Goal: Information Seeking & Learning: Learn about a topic

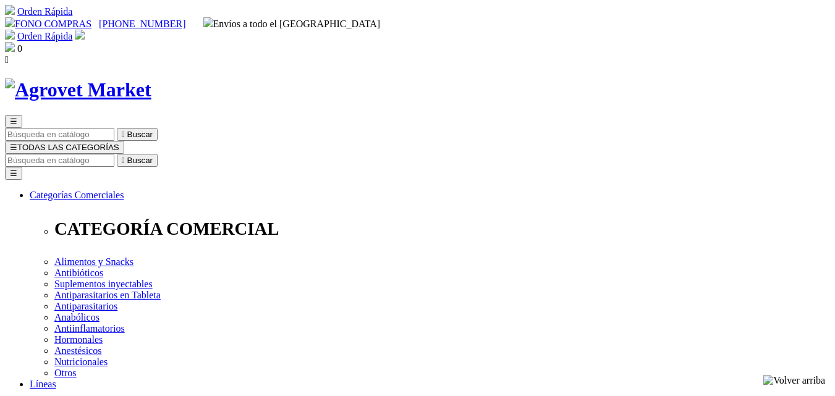
click at [114, 154] on input "Buscar" at bounding box center [59, 160] width 109 height 13
type input "artros"
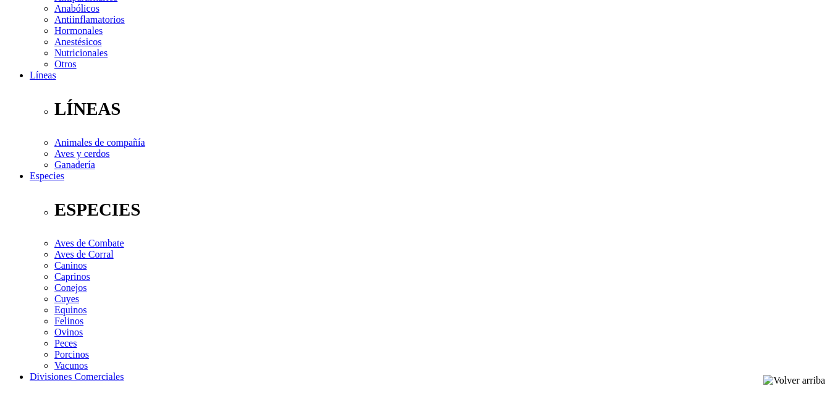
scroll to position [309, 0]
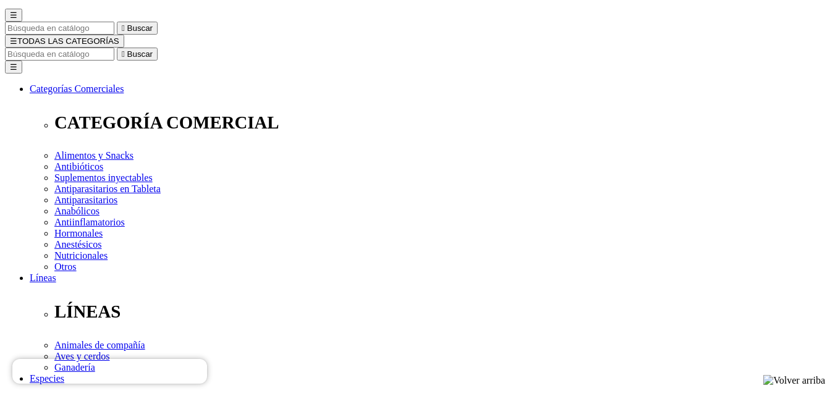
scroll to position [124, 0]
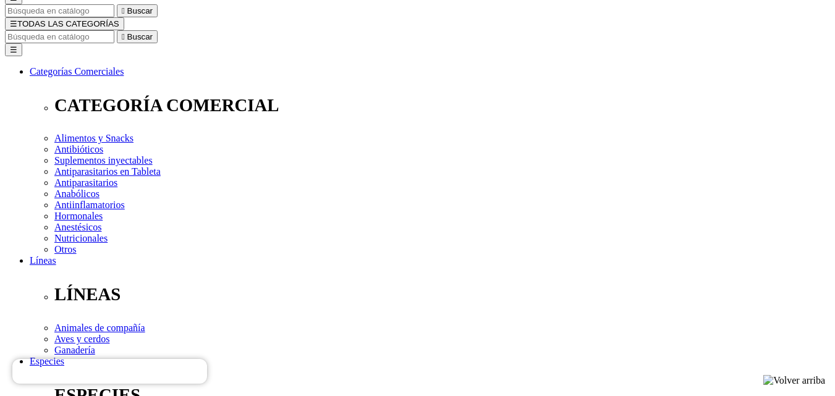
drag, startPoint x: 430, startPoint y: 37, endPoint x: 757, endPoint y: 40, distance: 327.0
copy h1 "Artrosamine® Advanced Medium & Large"
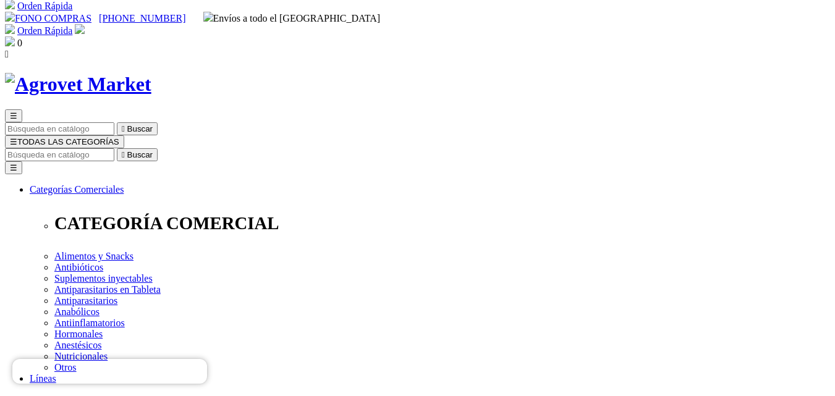
scroll to position [0, 0]
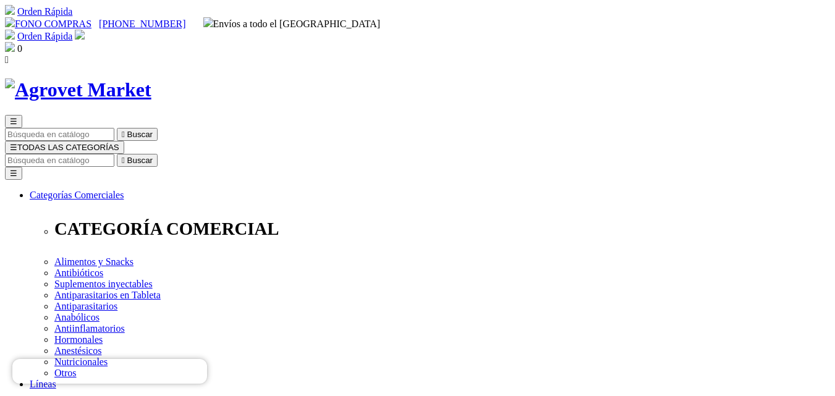
click at [114, 154] on input "Buscar" at bounding box center [59, 160] width 109 height 13
type input "bactoques"
click at [368, 156] on icon "" at bounding box center [366, 160] width 3 height 9
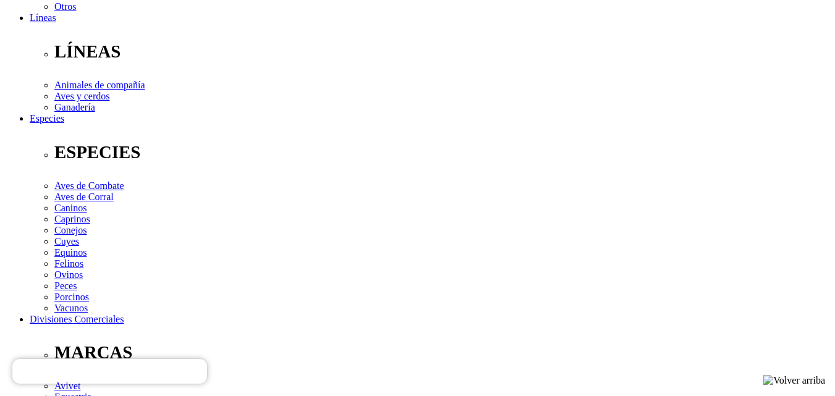
scroll to position [371, 0]
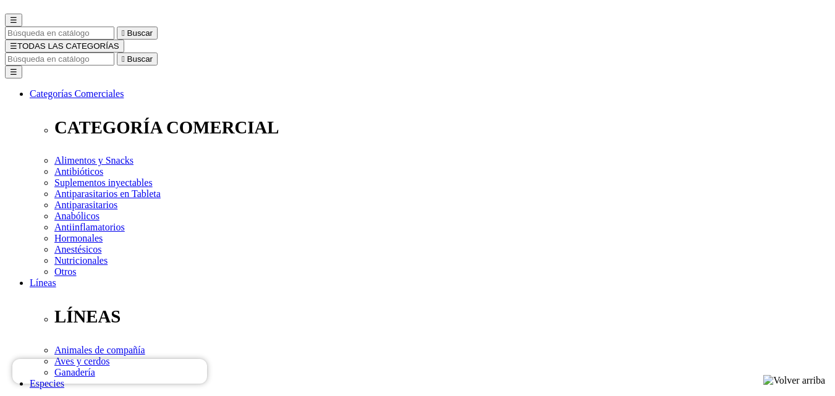
scroll to position [124, 0]
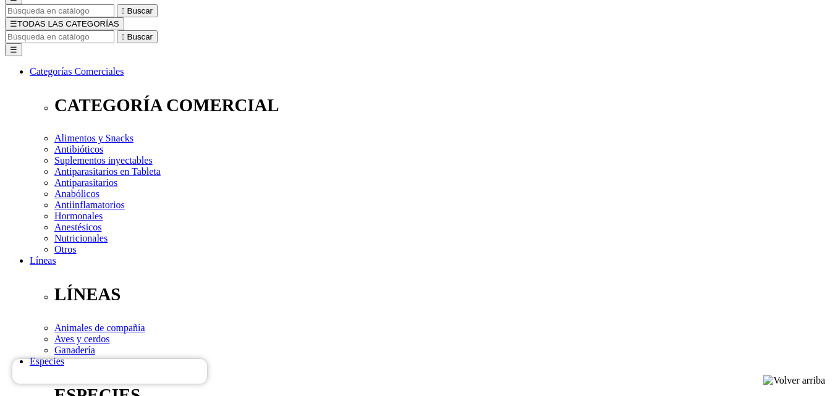
drag, startPoint x: 429, startPoint y: 189, endPoint x: 722, endPoint y: 190, distance: 293.6
copy p "Asociación Palatable Sinérgica Bactericida de Doble Protección"
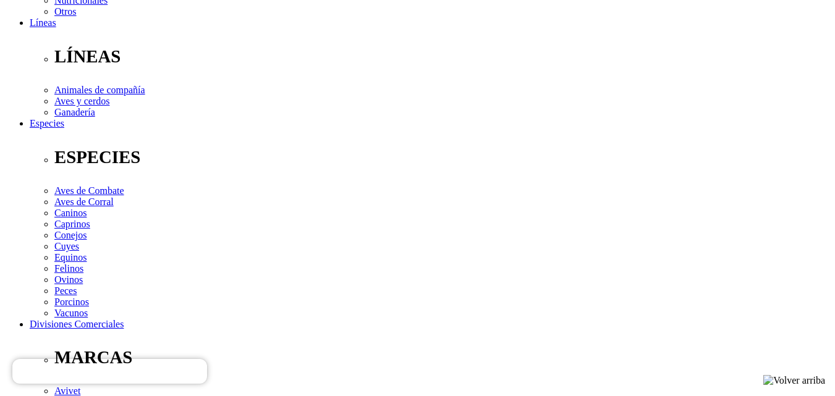
scroll to position [371, 0]
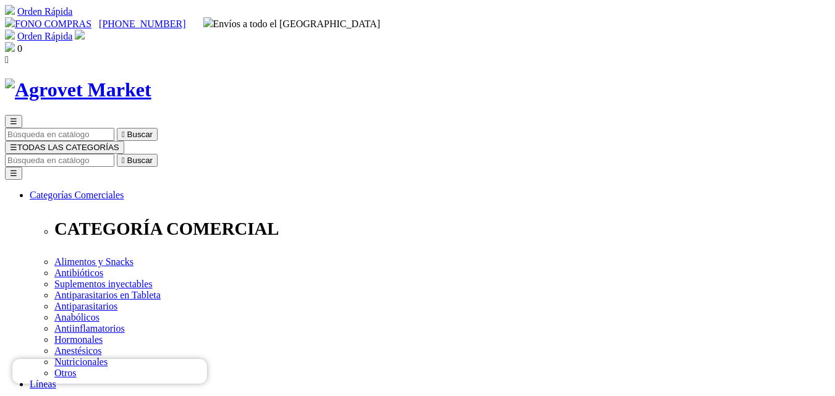
click at [114, 154] on input "Buscar" at bounding box center [59, 160] width 109 height 13
type input "power"
click at [114, 154] on input "Buscar" at bounding box center [59, 160] width 109 height 13
type input "gastro"
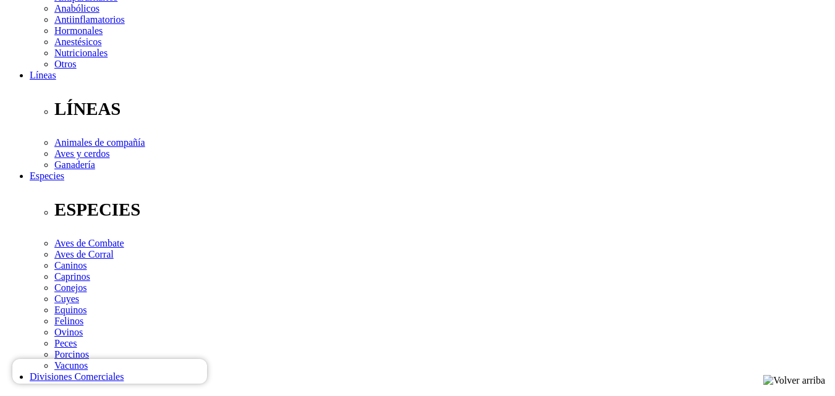
scroll to position [185, 0]
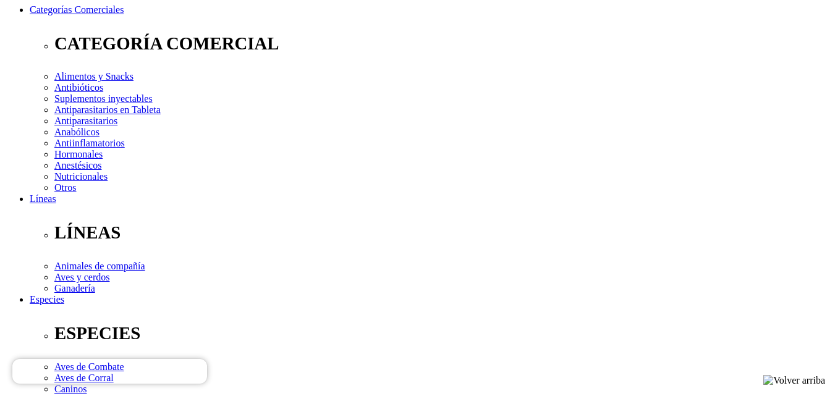
drag, startPoint x: 428, startPoint y: 125, endPoint x: 485, endPoint y: 124, distance: 57.5
copy p "Antiulceroso"
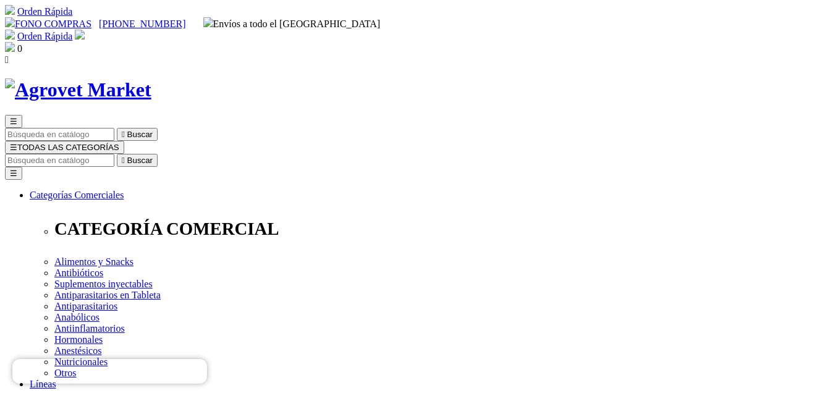
click at [114, 154] on input "Buscar" at bounding box center [59, 160] width 109 height 13
type input "artro"
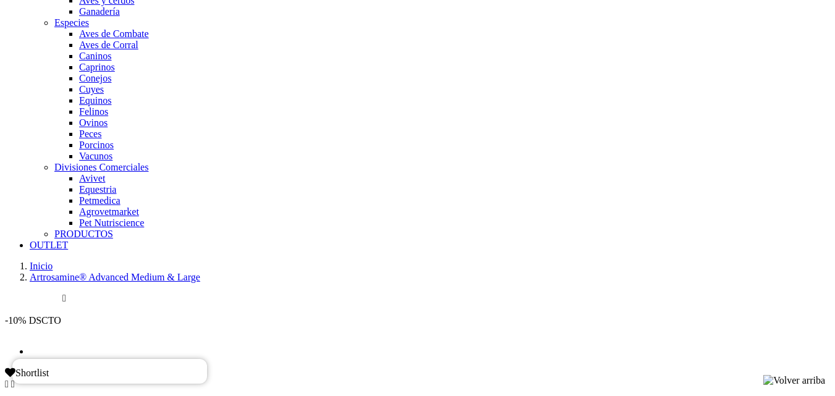
scroll to position [309, 0]
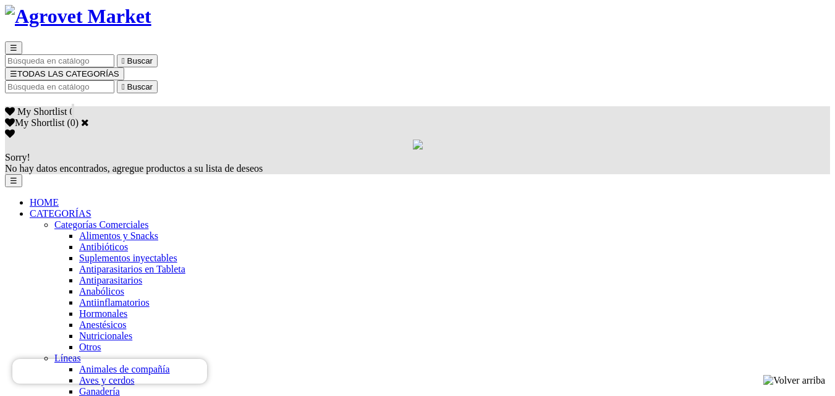
scroll to position [0, 0]
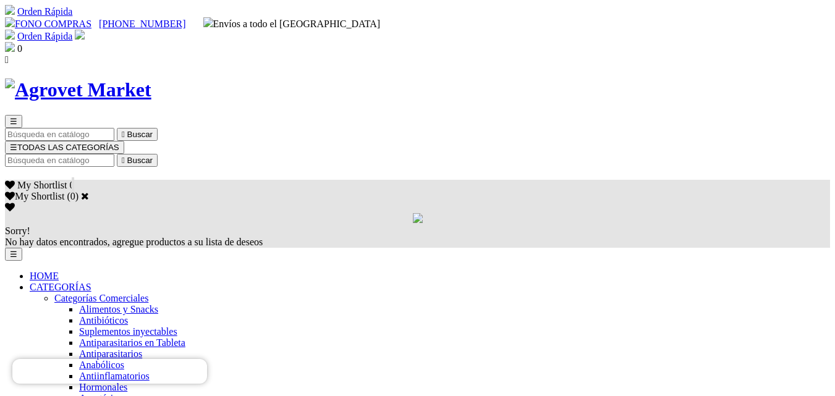
click at [114, 154] on input "Buscar" at bounding box center [59, 160] width 109 height 13
type input "artros"
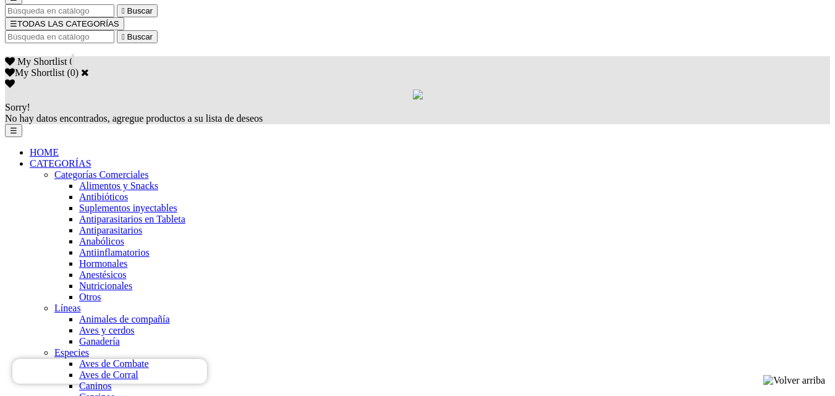
select select "26"
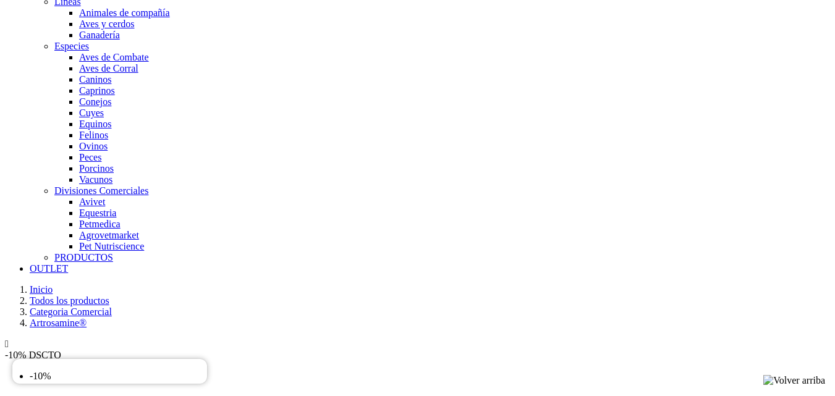
scroll to position [494, 0]
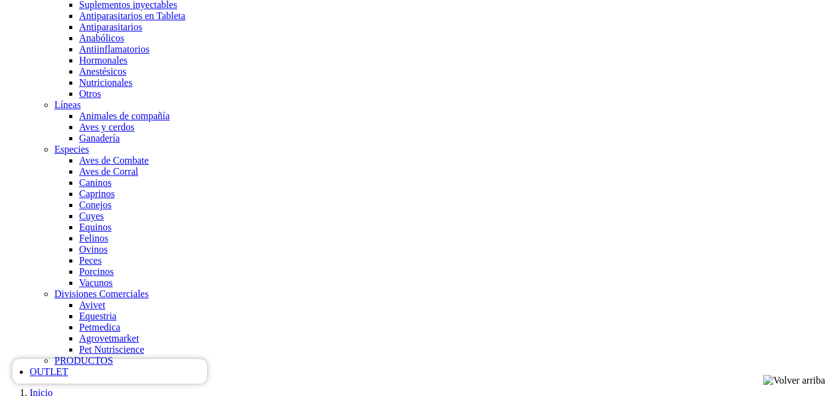
scroll to position [309, 0]
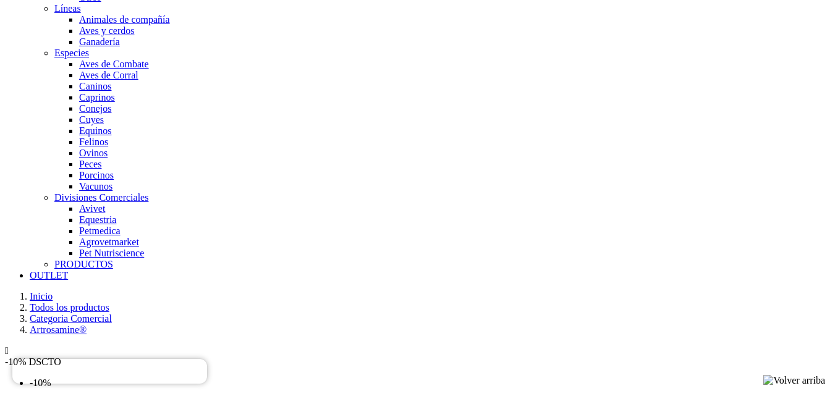
scroll to position [433, 0]
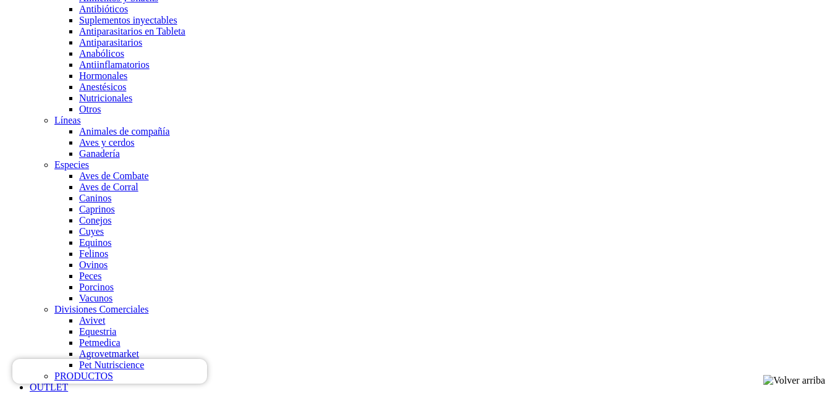
scroll to position [124, 0]
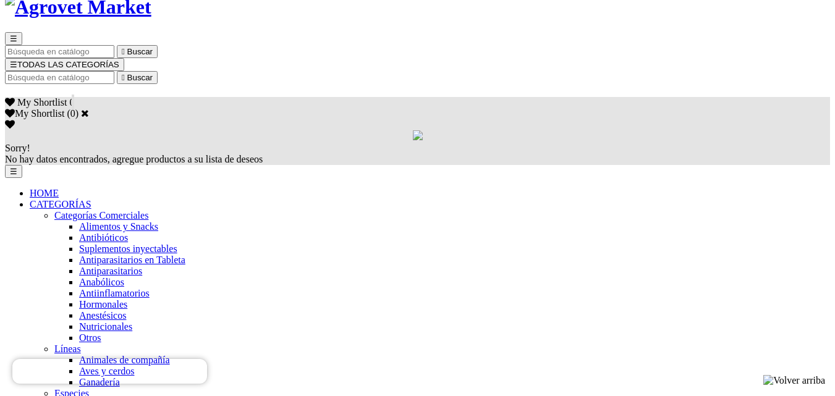
scroll to position [62, 0]
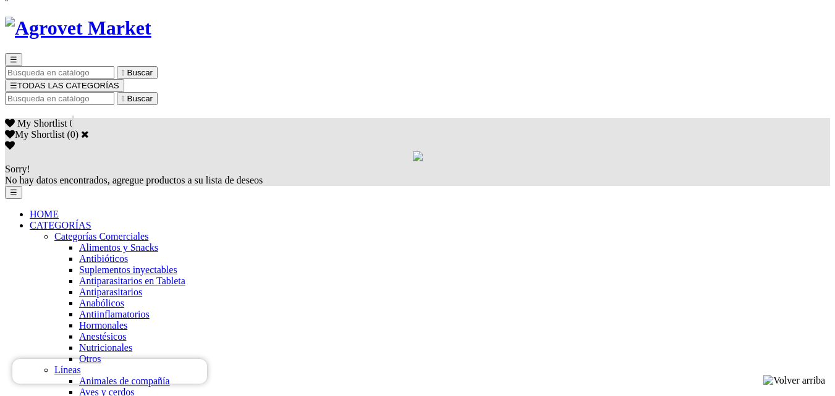
click at [114, 92] on input "Buscar" at bounding box center [59, 98] width 109 height 13
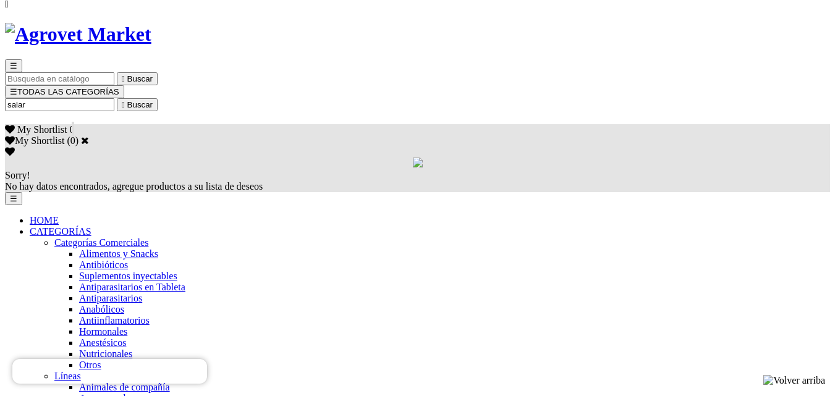
type input "salari"
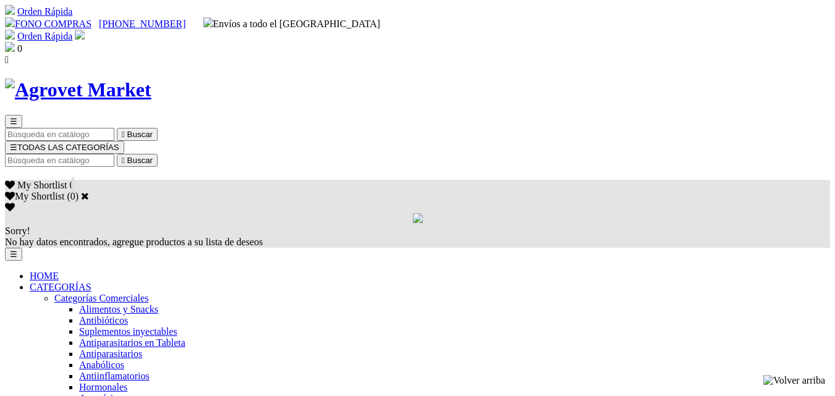
select select "26"
click at [114, 154] on input "Buscar" at bounding box center [59, 160] width 109 height 13
type input "artro"
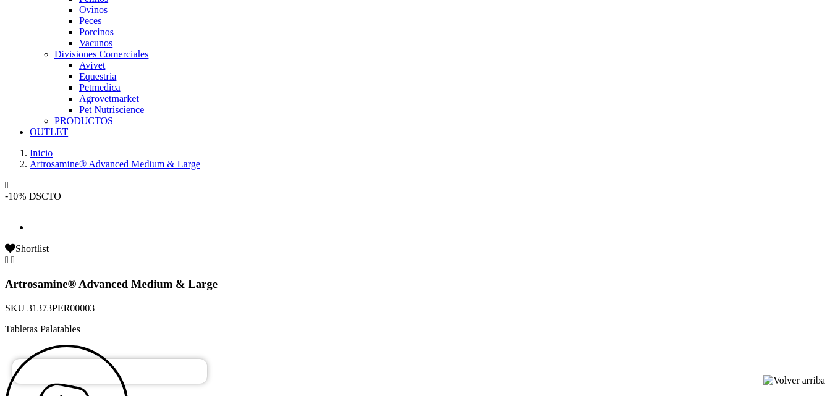
scroll to position [494, 0]
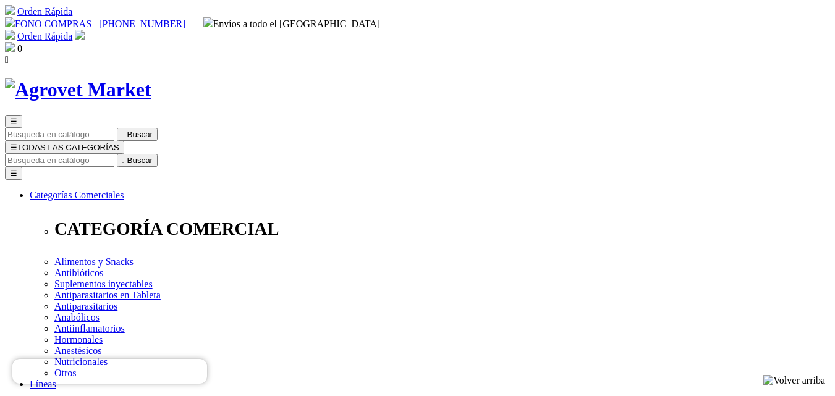
scroll to position [433, 0]
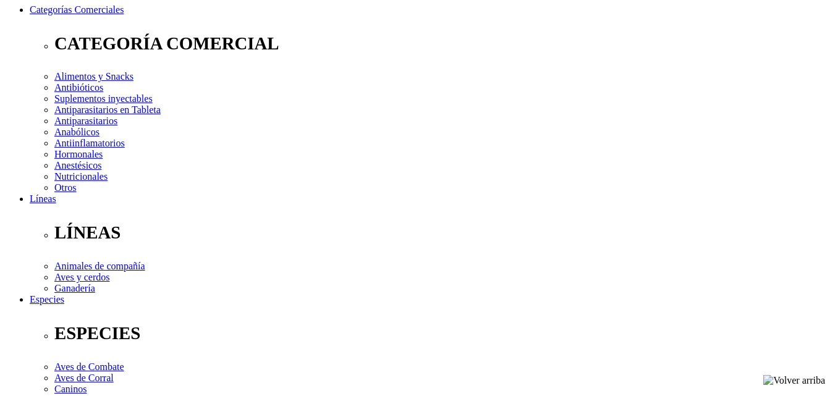
scroll to position [433, 0]
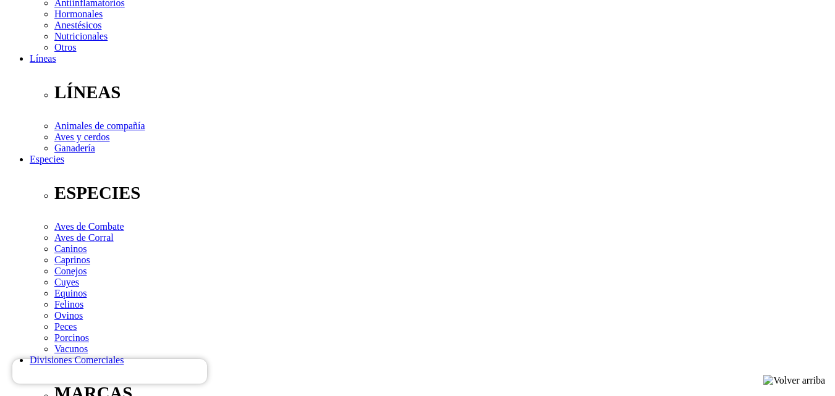
scroll to position [185, 0]
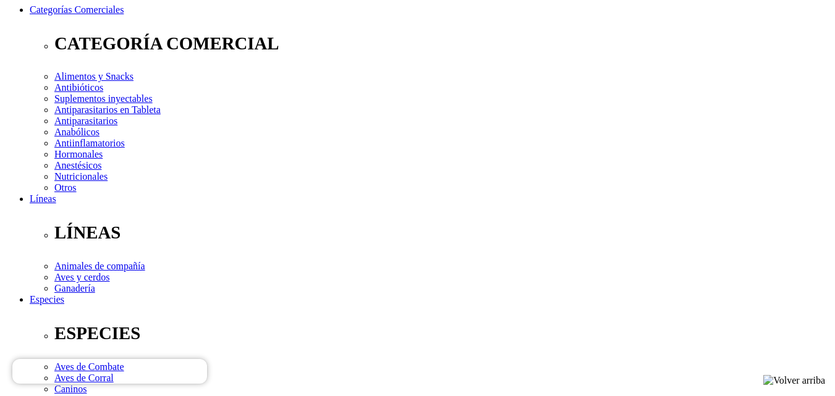
select select "374"
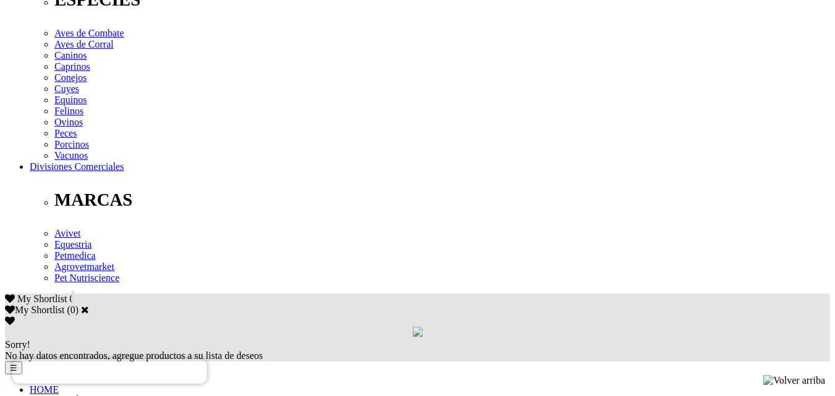
scroll to position [210, 0]
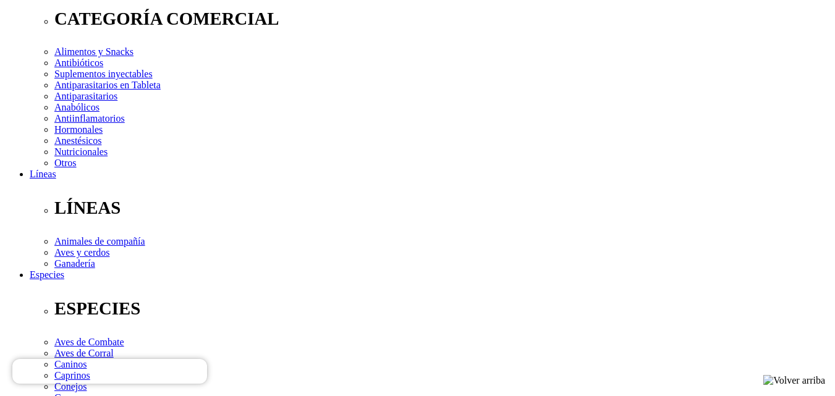
select select "373"
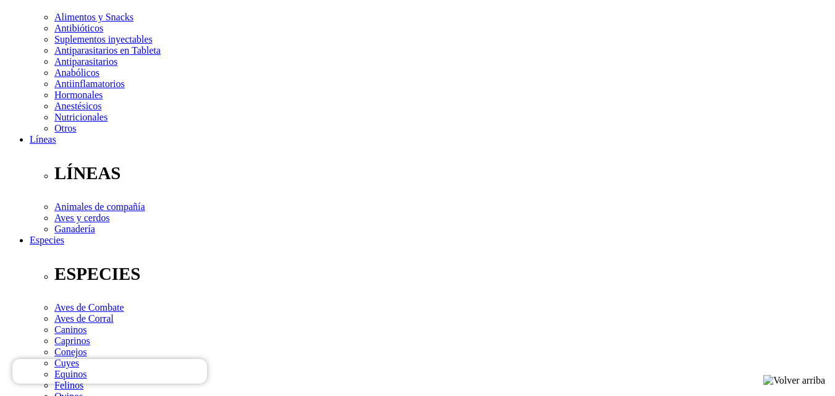
scroll to position [242, 0]
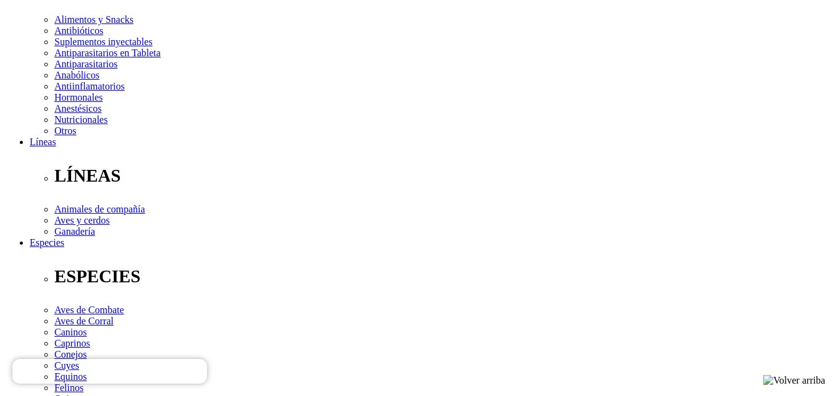
select select "374"
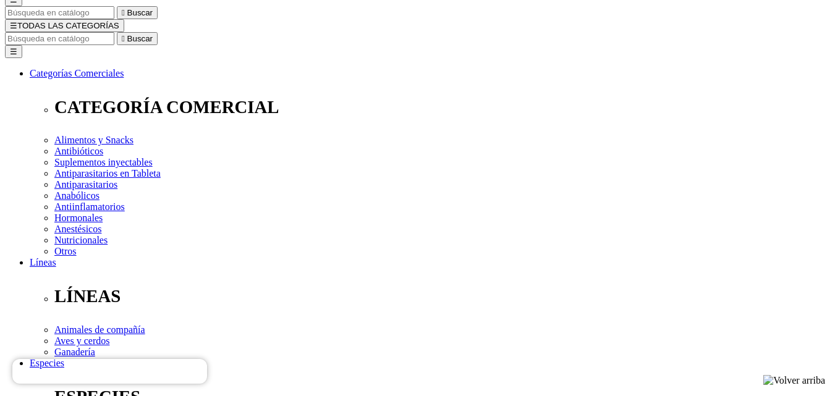
scroll to position [119, 0]
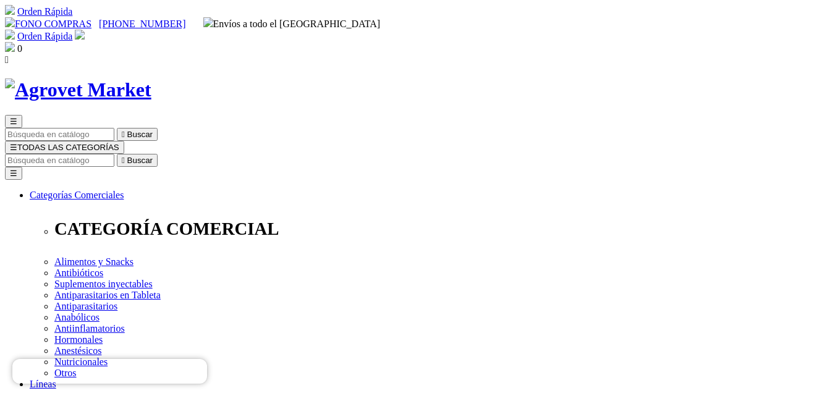
click at [114, 154] on input "Buscar" at bounding box center [59, 160] width 109 height 13
type input "cardio"
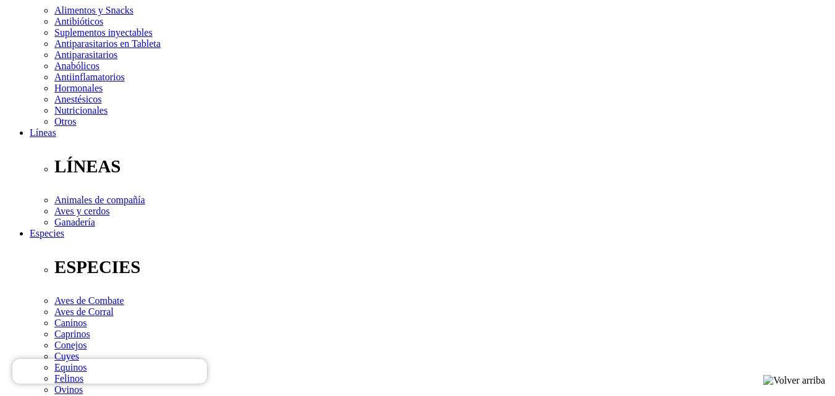
scroll to position [247, 0]
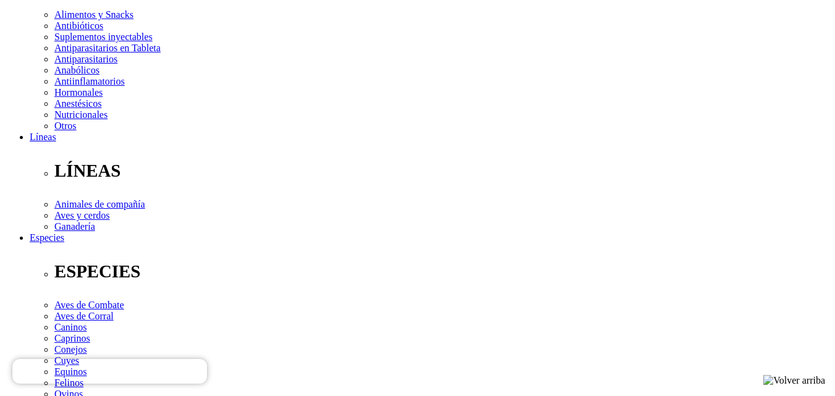
drag, startPoint x: 538, startPoint y: 148, endPoint x: 535, endPoint y: 159, distance: 11.1
select select "374"
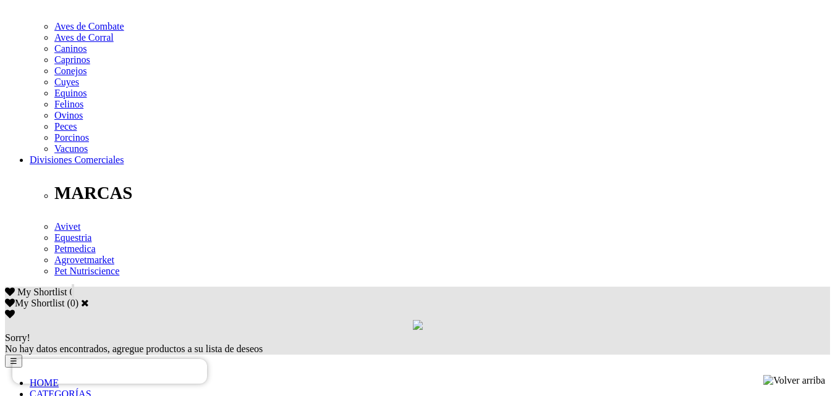
scroll to position [556, 0]
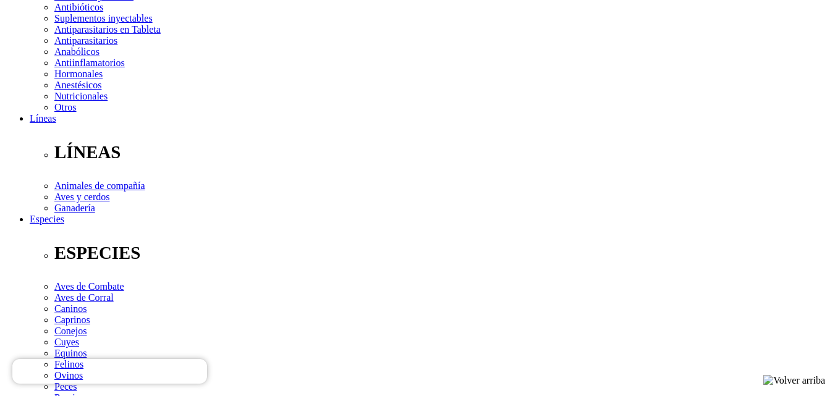
scroll to position [247, 0]
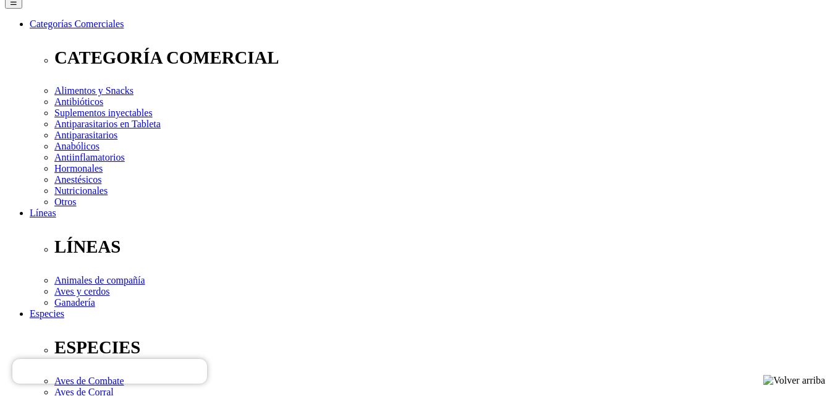
scroll to position [0, 0]
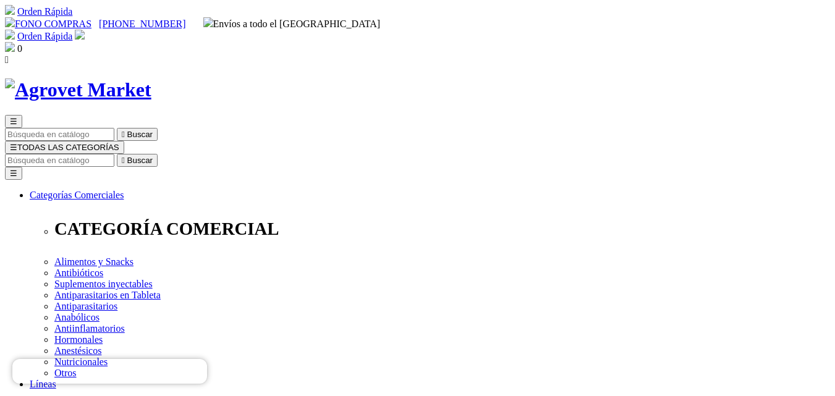
click at [114, 154] on input "Buscar" at bounding box center [59, 160] width 109 height 13
type input "bovime"
click at [114, 154] on input "Buscar" at bounding box center [59, 160] width 109 height 13
